Goal: Task Accomplishment & Management: Use online tool/utility

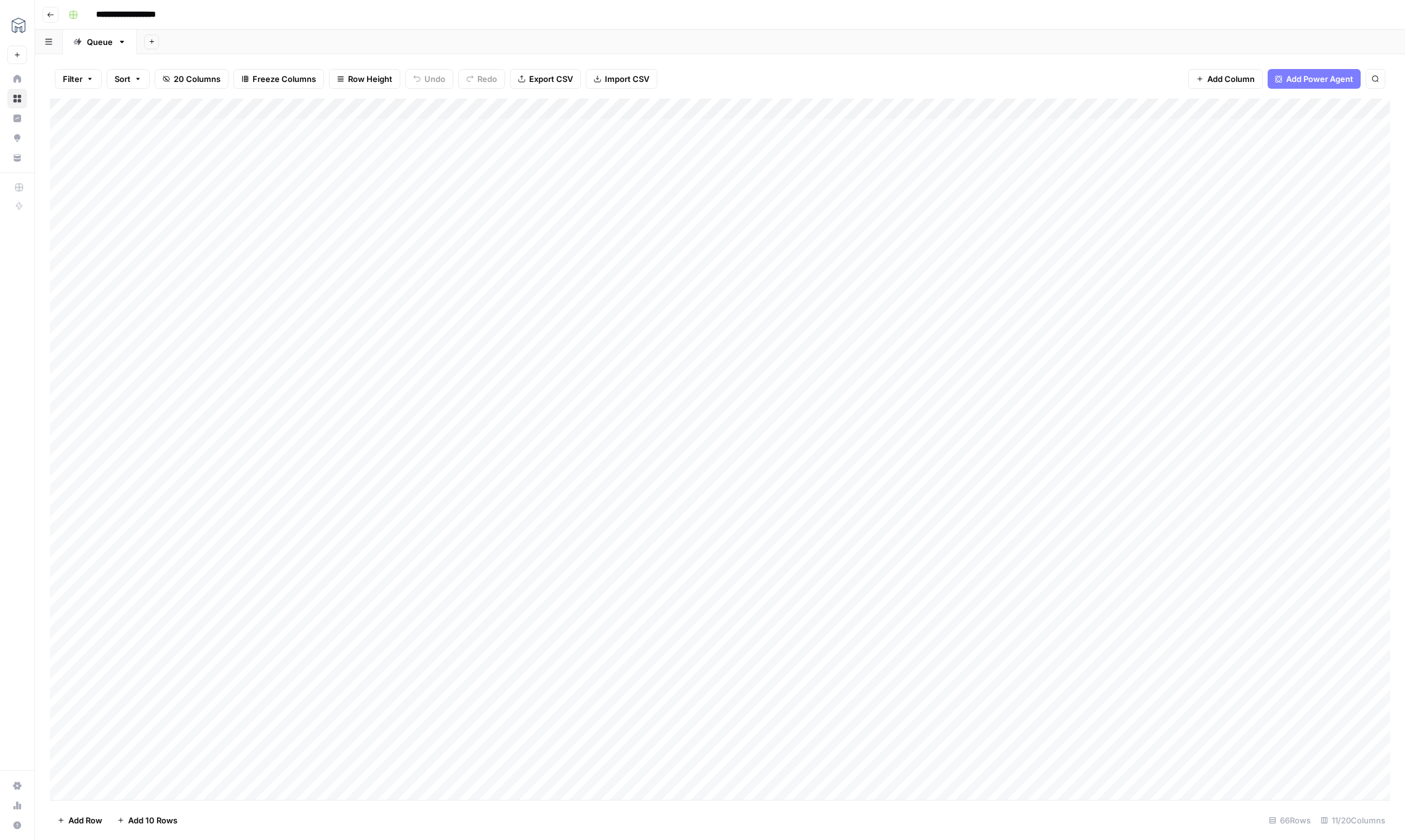
click at [567, 107] on div "Add Column" at bounding box center [720, 449] width 1340 height 701
click at [550, 228] on span "Edit Workflow" at bounding box center [575, 229] width 107 height 13
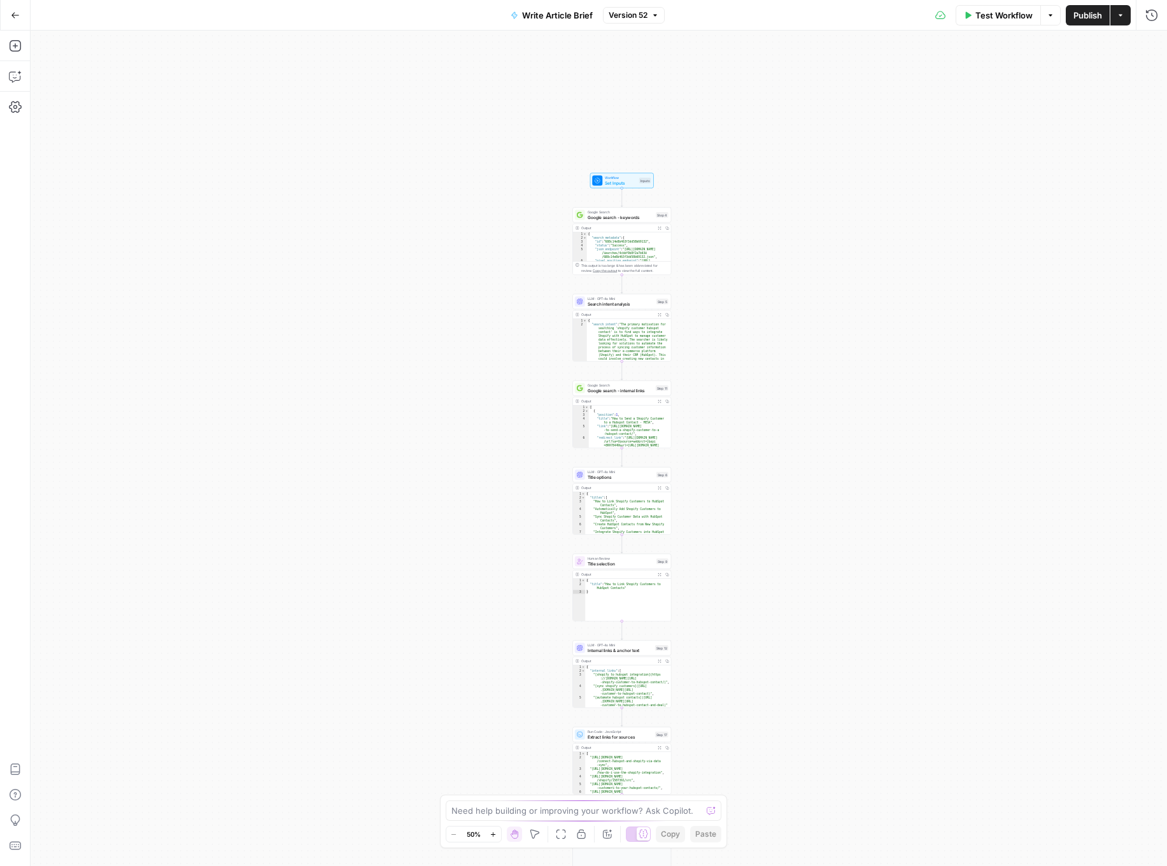
click at [493, 835] on icon "button" at bounding box center [493, 833] width 4 height 4
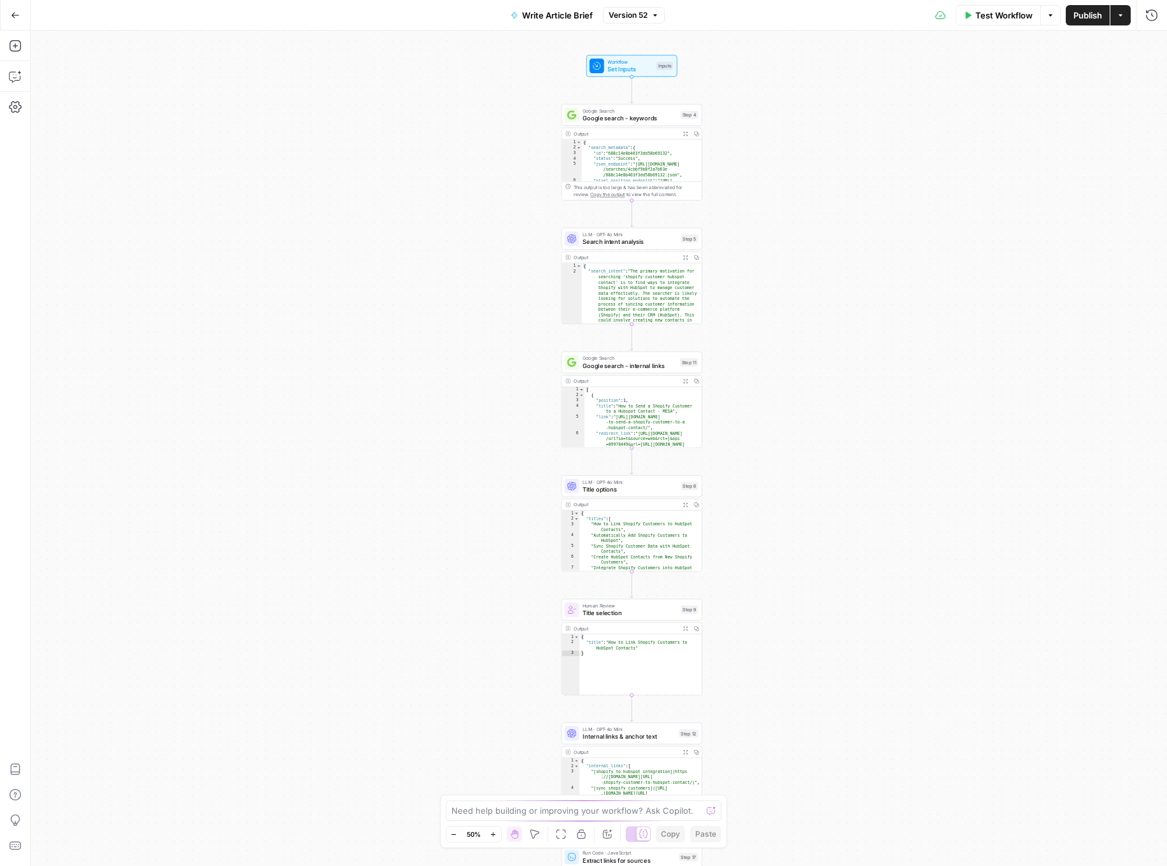
click at [493, 835] on icon "button" at bounding box center [493, 833] width 4 height 4
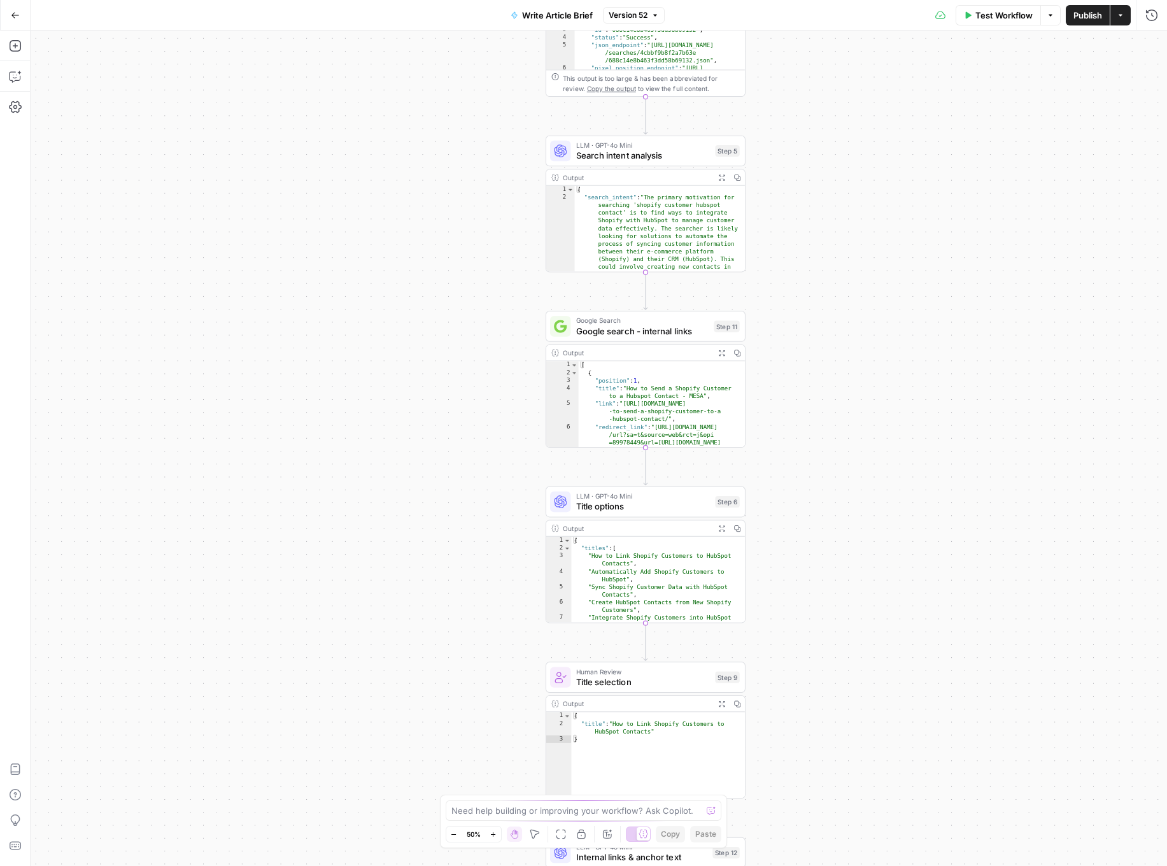
click at [493, 835] on icon "button" at bounding box center [493, 833] width 4 height 4
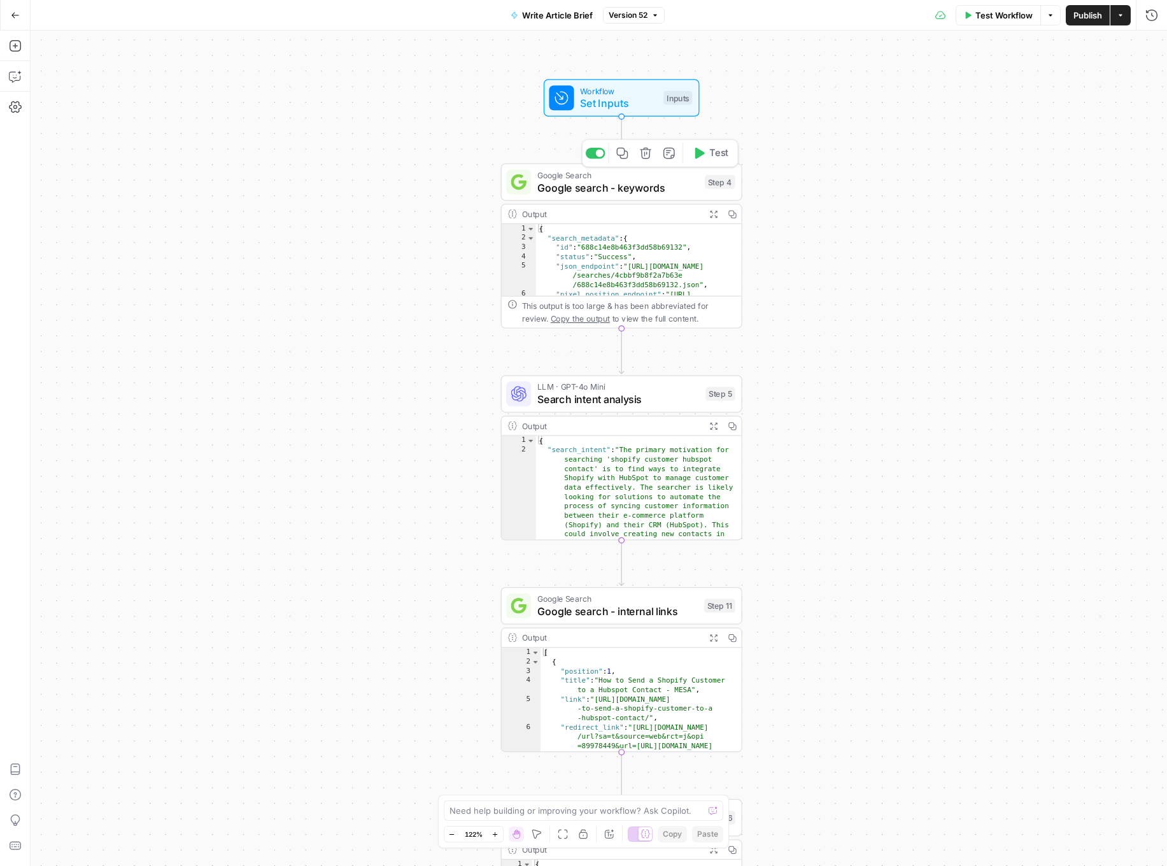
click at [682, 181] on span "Google search - keywords" at bounding box center [617, 187] width 161 height 15
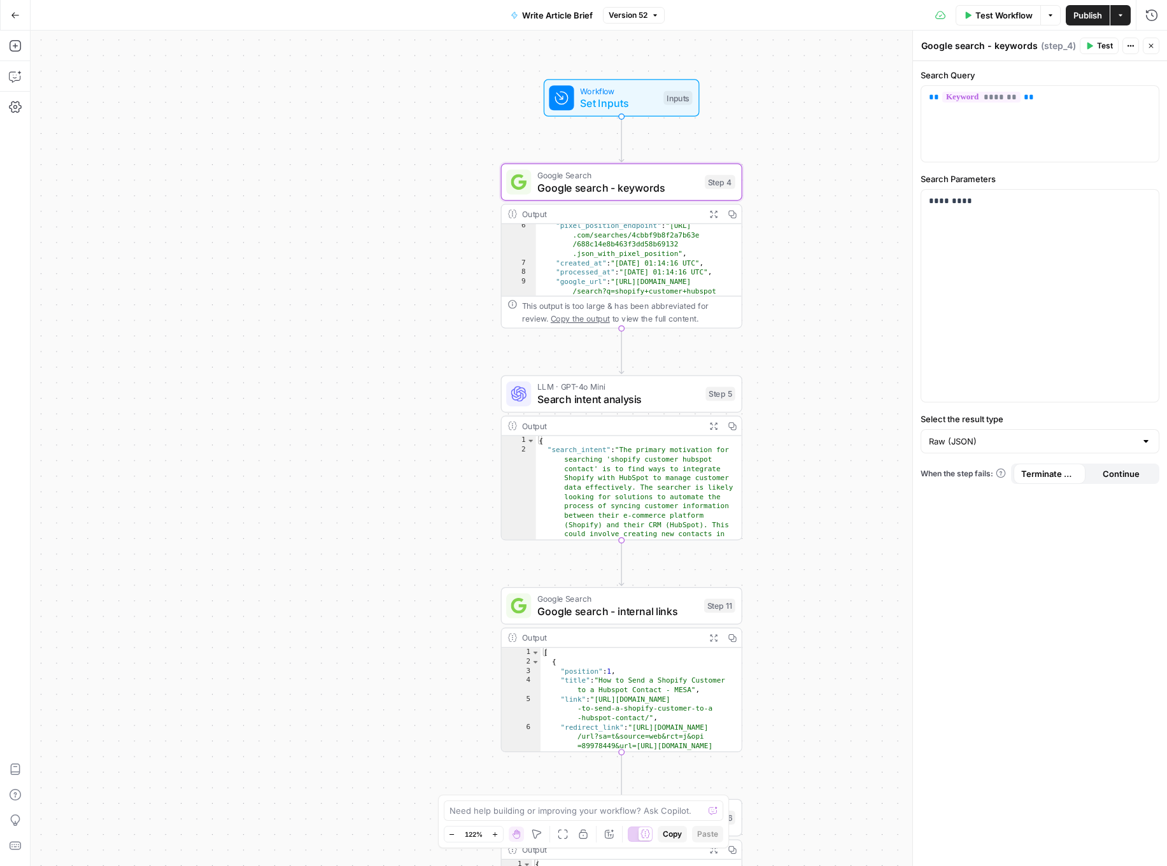
scroll to position [56, 0]
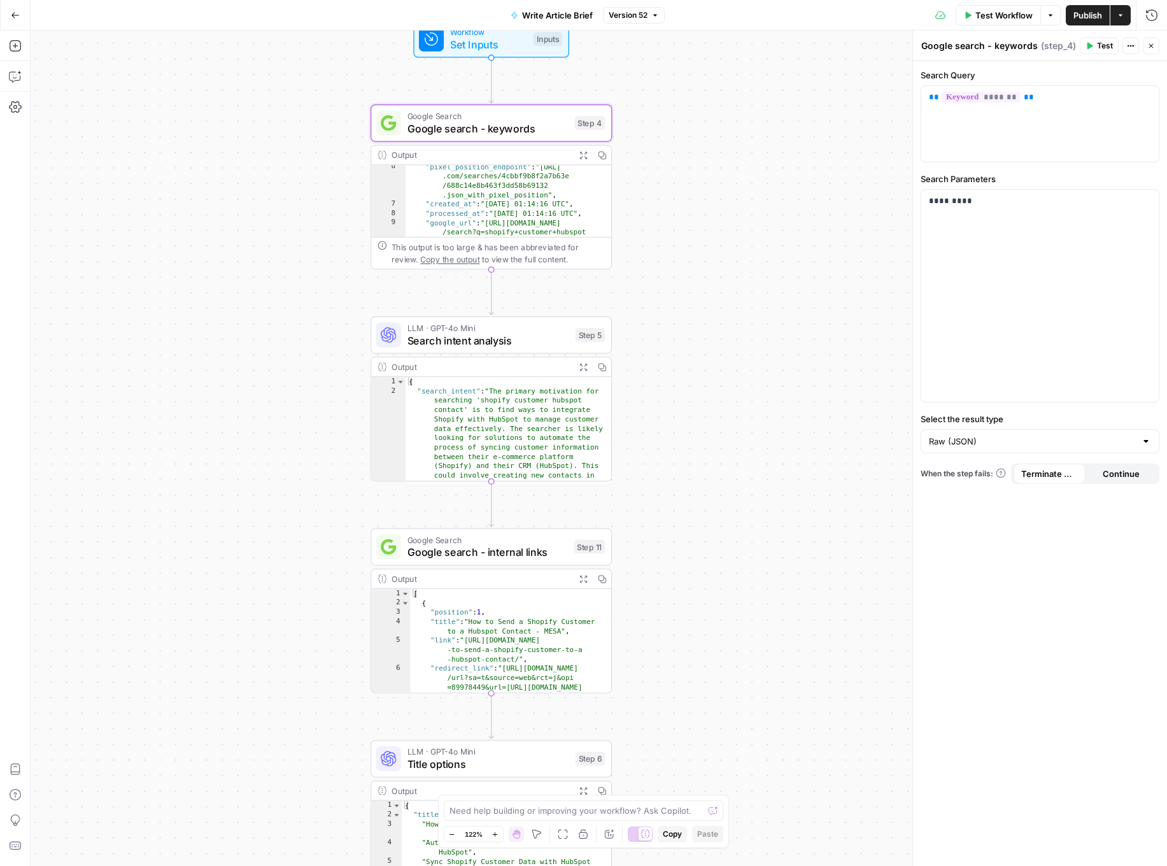
click at [535, 338] on span "Search intent analysis" at bounding box center [488, 339] width 162 height 15
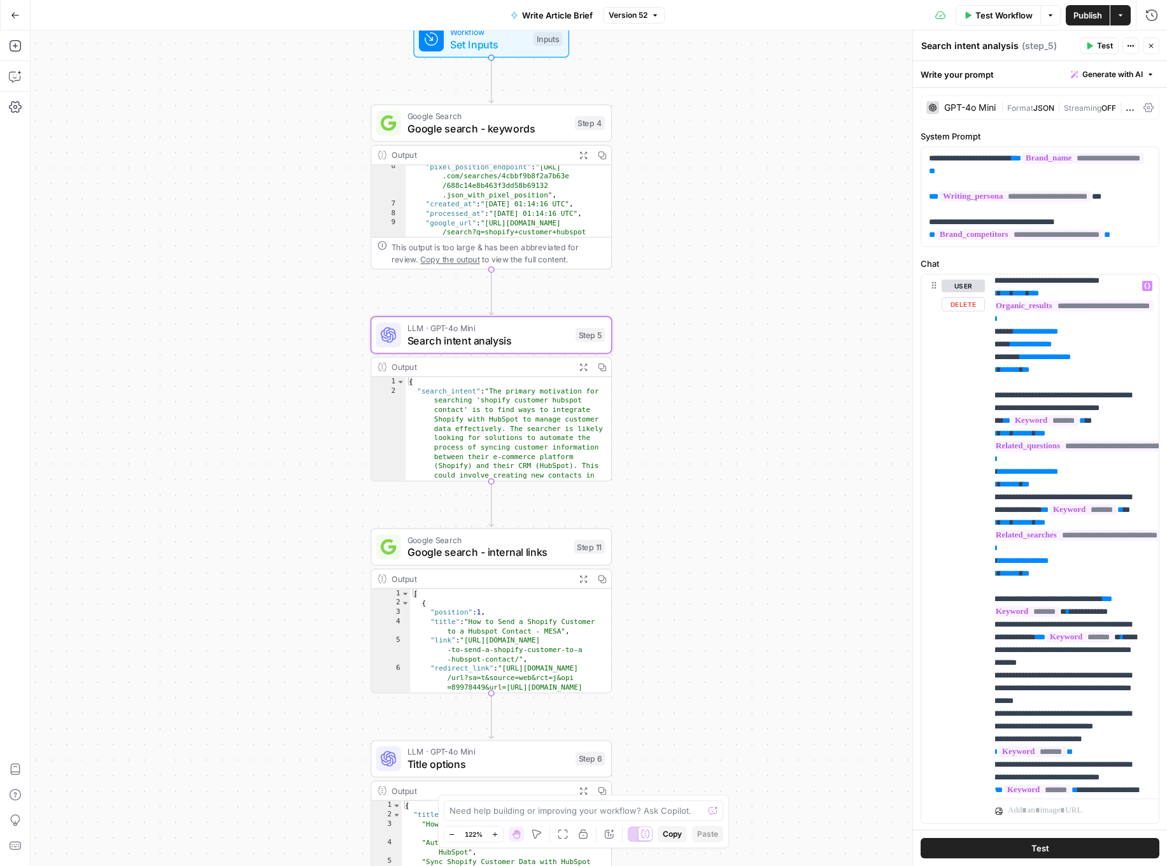
scroll to position [18, 0]
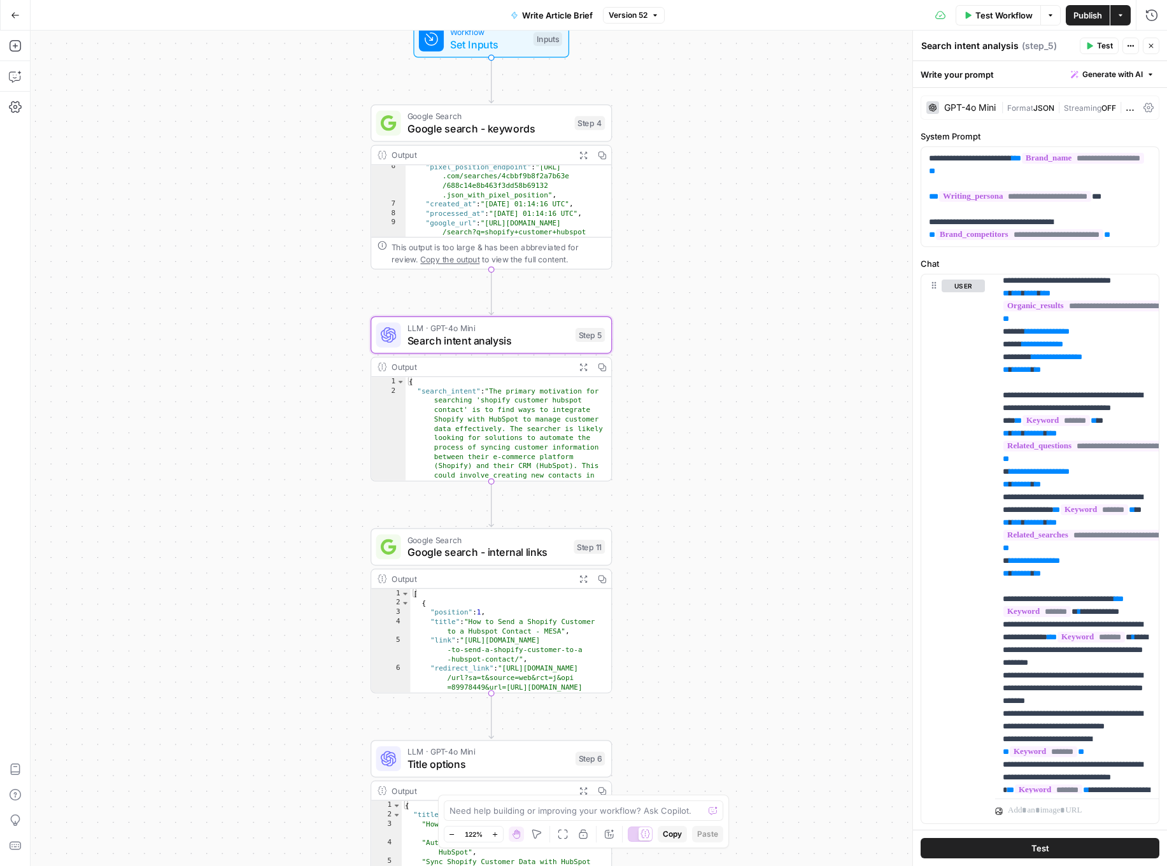
type textarea "**********"
click at [591, 212] on div ""pixel_position_endpoint" : "[URL] .com/searches/4cbbf9b8f2a7b63e /688c14e8b463…" at bounding box center [509, 240] width 206 height 156
click at [534, 123] on span "Google search - keywords" at bounding box center [487, 128] width 161 height 15
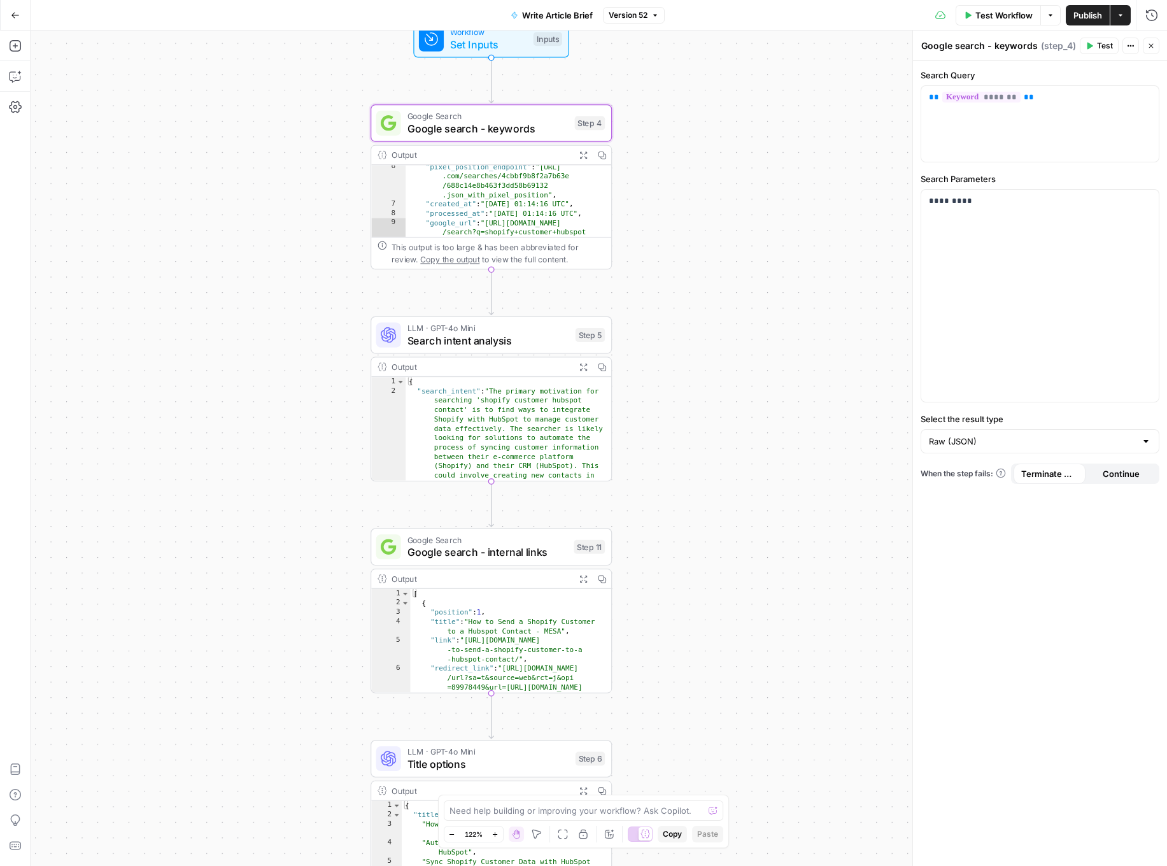
click at [514, 253] on div "This output is too large & has been abbreviated for review. Copy the output to …" at bounding box center [498, 253] width 213 height 25
click at [581, 155] on icon "button" at bounding box center [583, 155] width 8 height 8
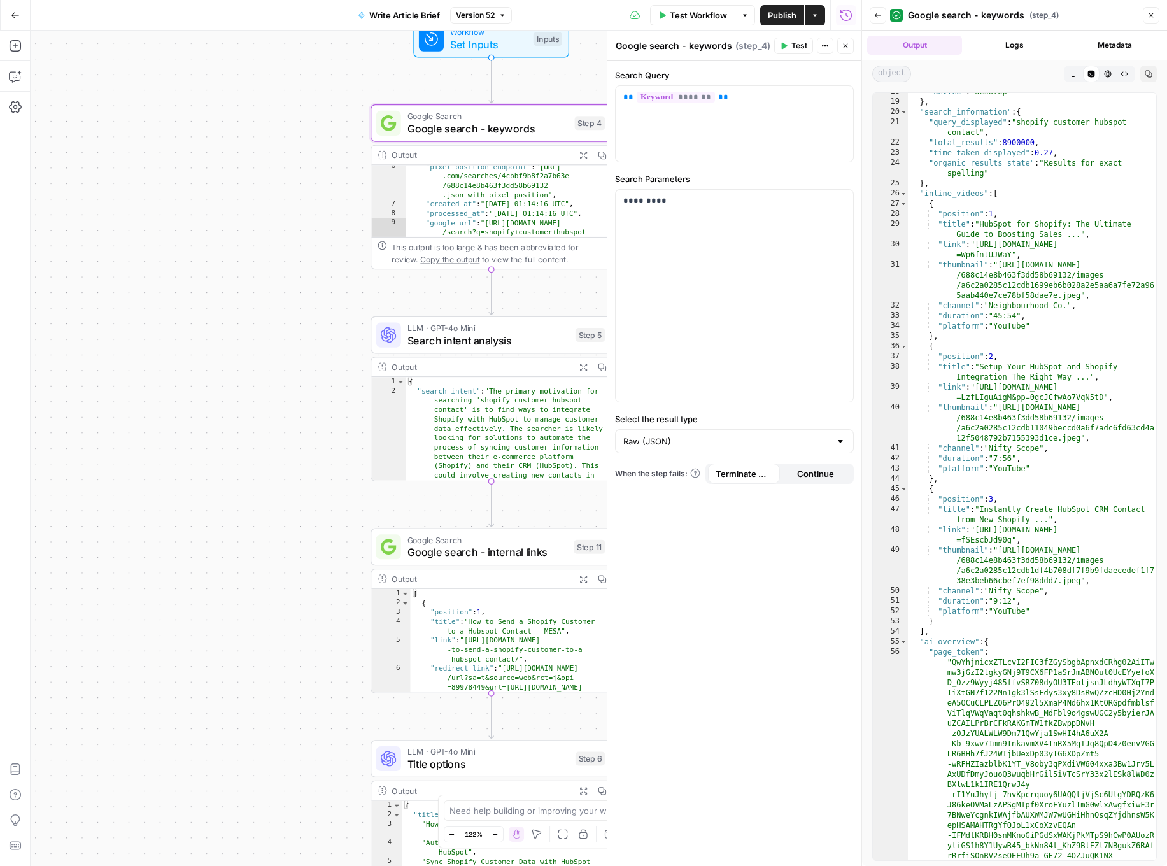
scroll to position [284, 0]
